Goal: Find specific page/section: Find specific page/section

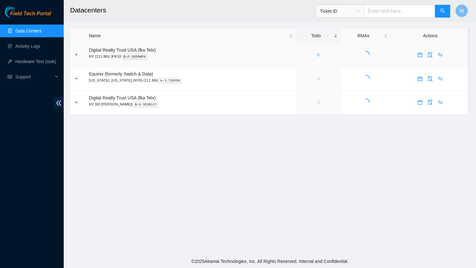
click at [317, 55] on link "6" at bounding box center [318, 54] width 3 height 5
